Goal: Complete application form: Complete application form

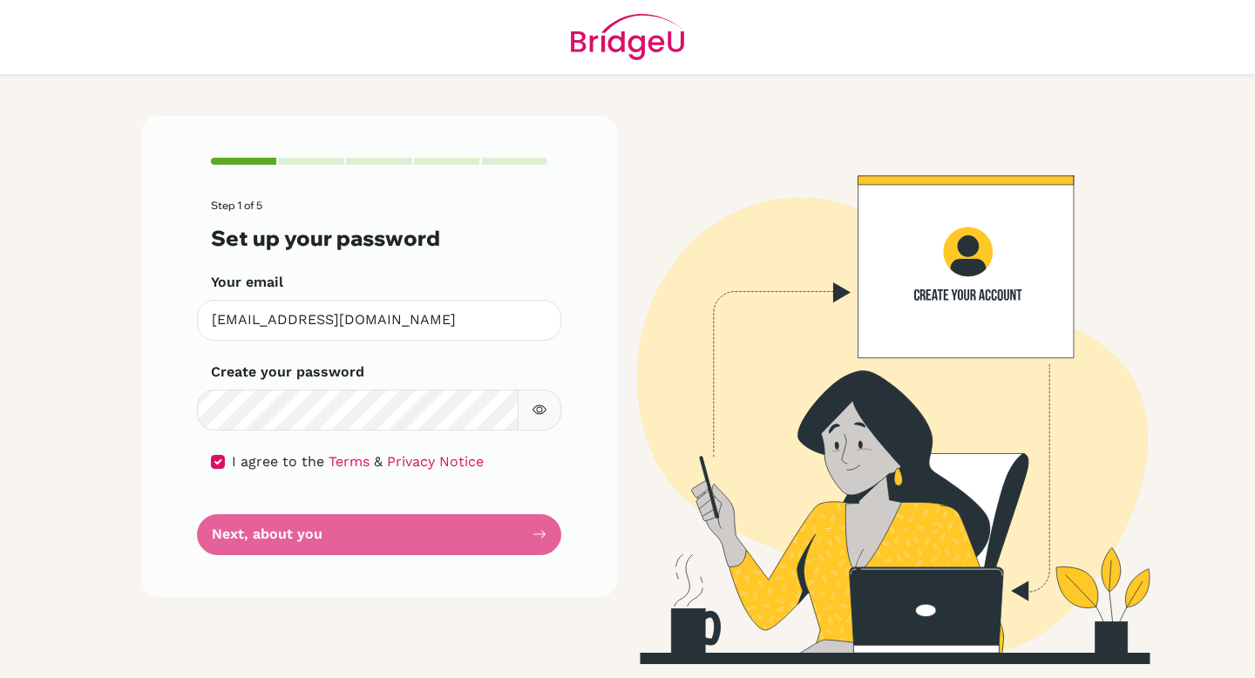
click at [472, 527] on form "Step 1 of 5 Set up your password Your email [EMAIL_ADDRESS][DOMAIN_NAME] Invali…" at bounding box center [379, 377] width 336 height 355
click at [498, 539] on form "Step 1 of 5 Set up your password Your email [EMAIL_ADDRESS][DOMAIN_NAME] Invali…" at bounding box center [379, 377] width 336 height 355
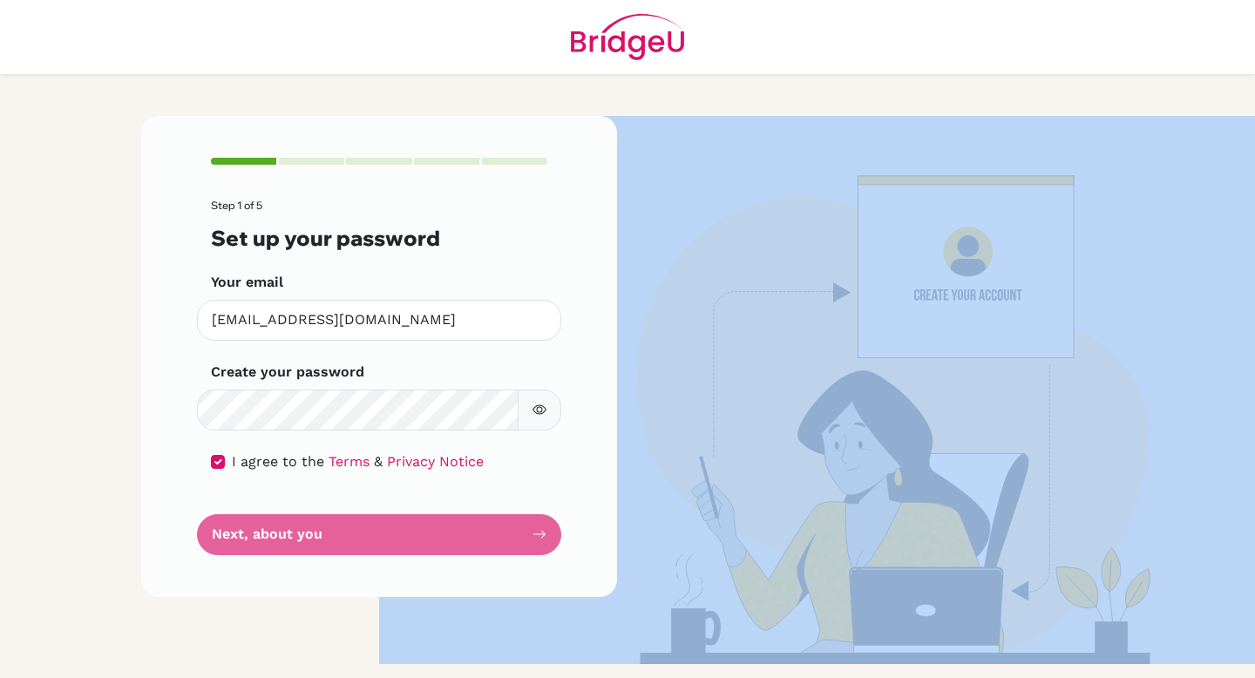
click at [498, 539] on form "Step 1 of 5 Set up your password Your email [EMAIL_ADDRESS][DOMAIN_NAME] Invali…" at bounding box center [379, 377] width 336 height 355
click at [652, 480] on img at bounding box center [875, 390] width 993 height 548
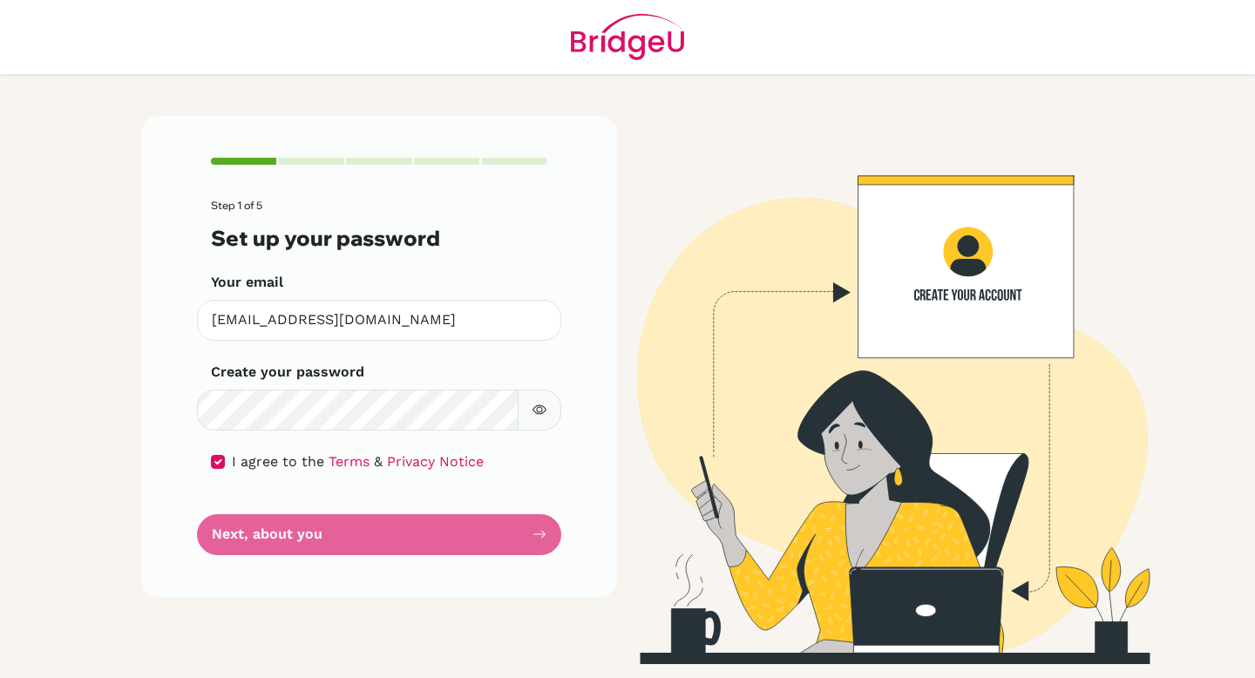
click at [541, 566] on div "Step 1 of 5 Set up your password Your email [EMAIL_ADDRESS][DOMAIN_NAME] Invali…" at bounding box center [379, 356] width 476 height 480
click at [247, 534] on form "Step 1 of 5 Set up your password Your email [EMAIL_ADDRESS][DOMAIN_NAME] Invali…" at bounding box center [379, 377] width 336 height 355
click at [281, 533] on form "Step 1 of 5 Set up your password Your email [EMAIL_ADDRESS][DOMAIN_NAME] Invali…" at bounding box center [379, 377] width 336 height 355
click at [220, 465] on input "checkbox" at bounding box center [218, 462] width 14 height 14
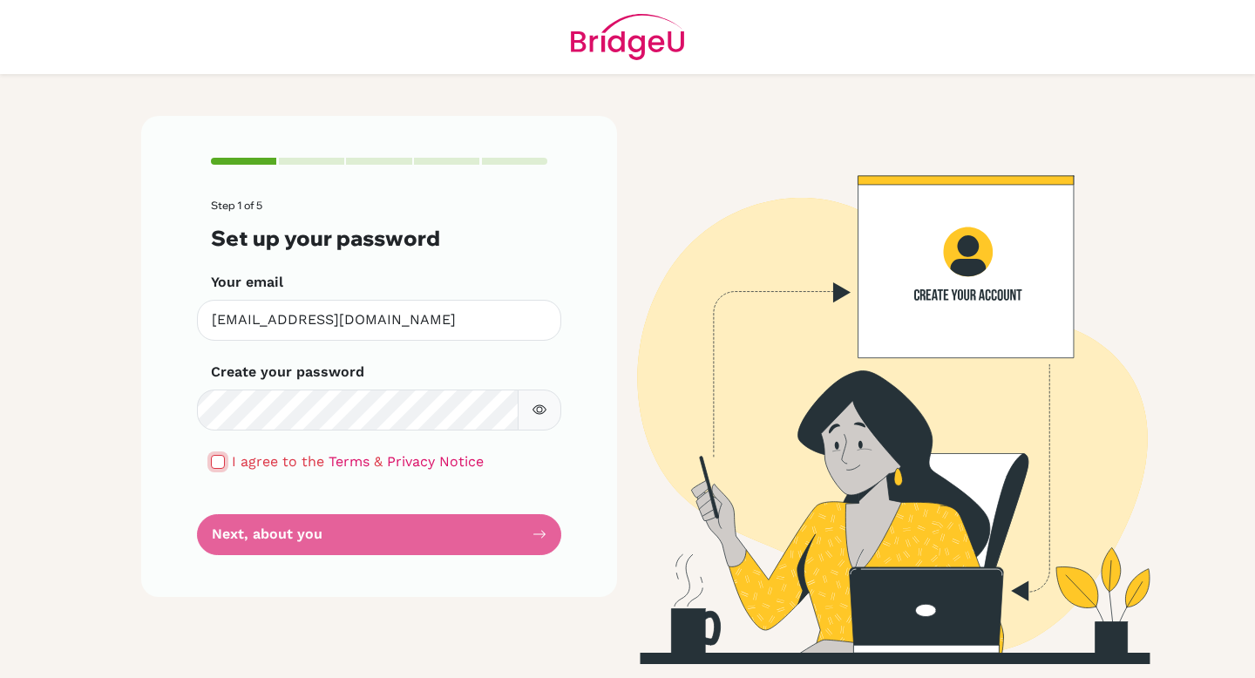
checkbox input "true"
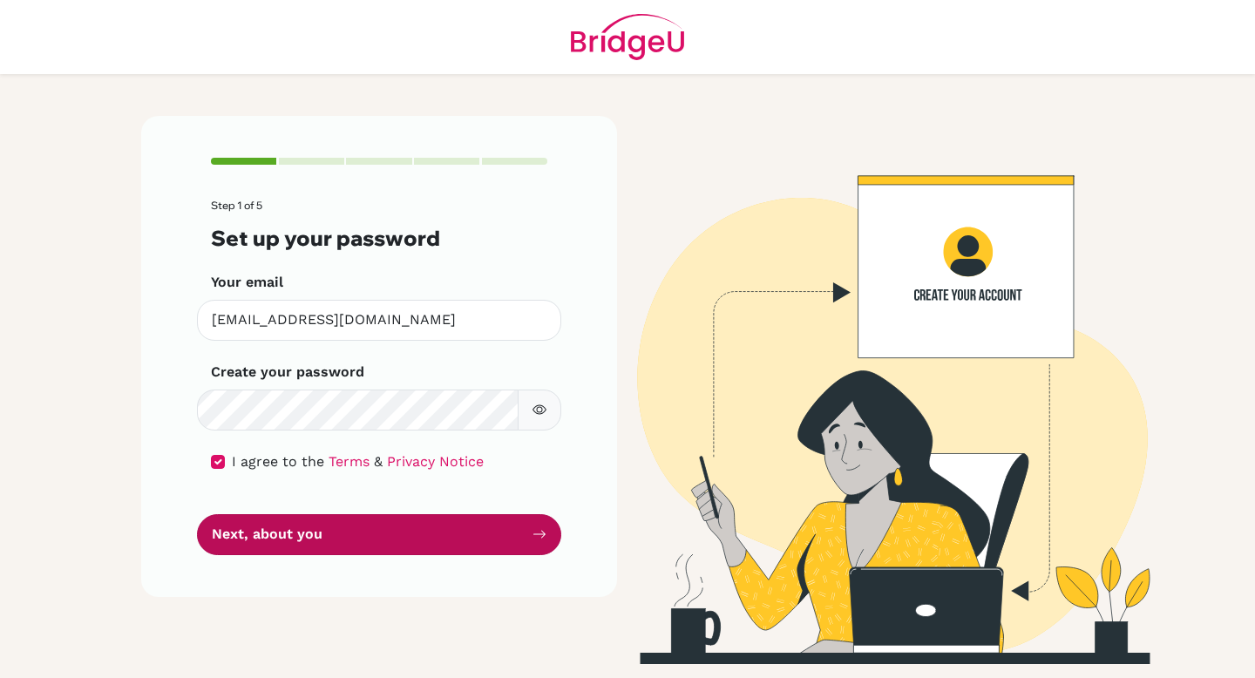
click at [261, 530] on button "Next, about you" at bounding box center [379, 534] width 364 height 41
click at [314, 532] on button "Next, about you" at bounding box center [379, 534] width 364 height 41
click at [538, 530] on icon "submit" at bounding box center [539, 534] width 14 height 14
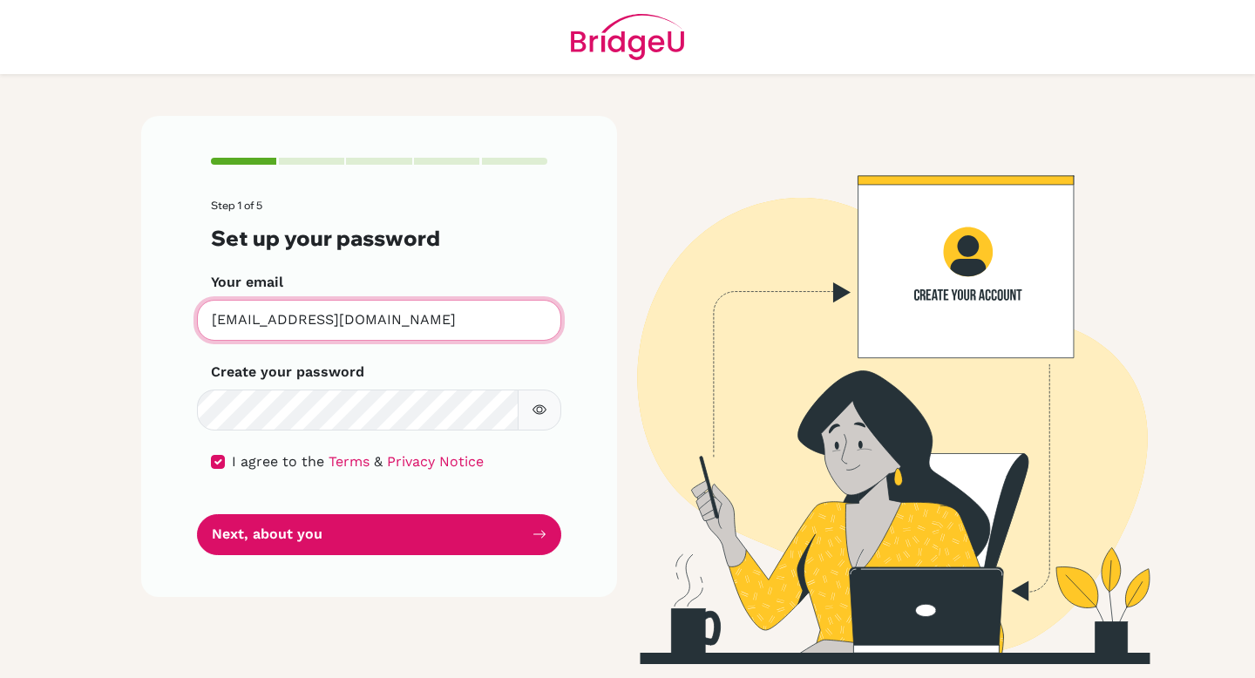
click at [409, 324] on input "[EMAIL_ADDRESS][DOMAIN_NAME]" at bounding box center [379, 320] width 364 height 41
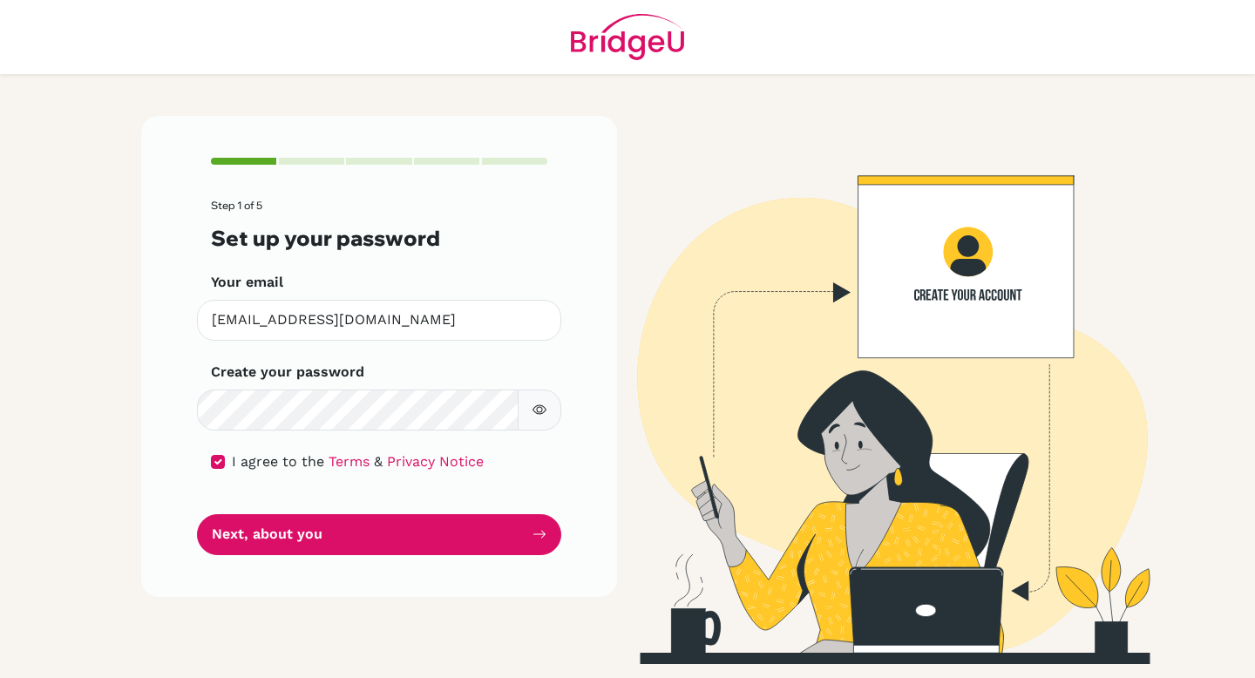
click at [533, 404] on icon "button" at bounding box center [539, 410] width 14 height 14
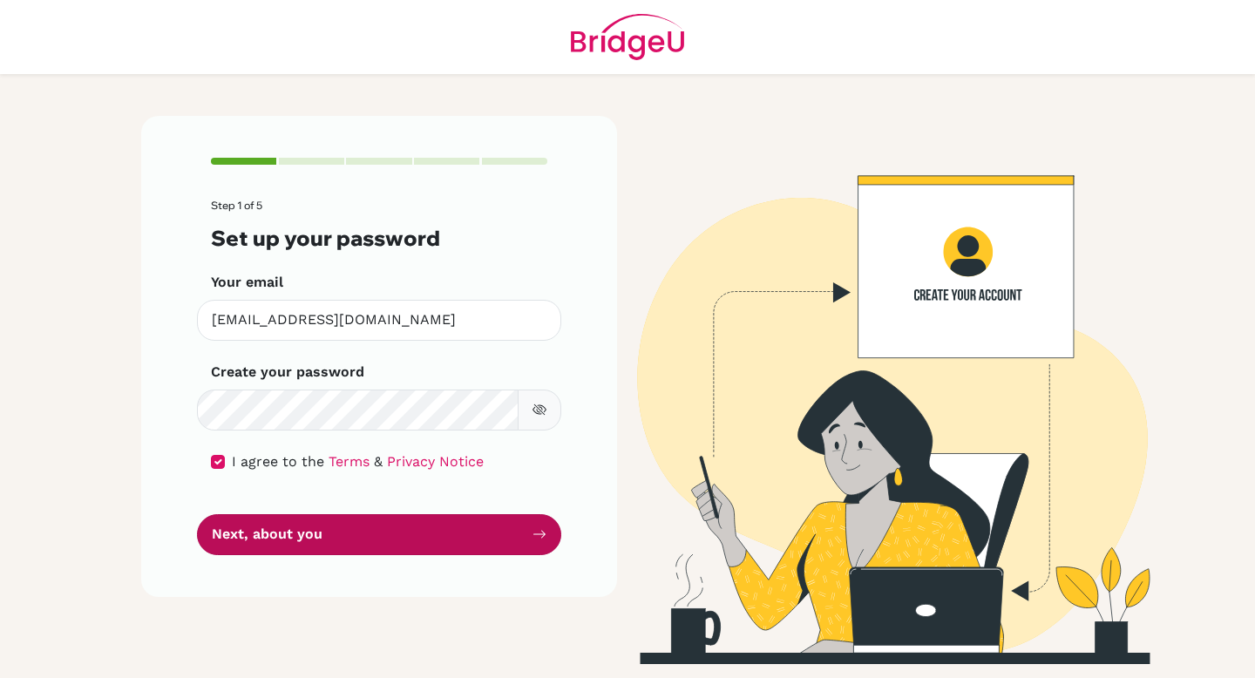
click at [328, 523] on button "Next, about you" at bounding box center [379, 534] width 364 height 41
click at [347, 520] on button "Next, about you" at bounding box center [379, 534] width 364 height 41
